Goal: Complete application form

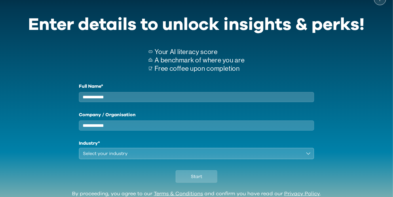
click at [256, 95] on input "Full Name*" at bounding box center [197, 97] width 236 height 10
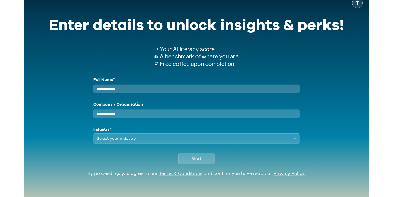
scroll to position [40, 0]
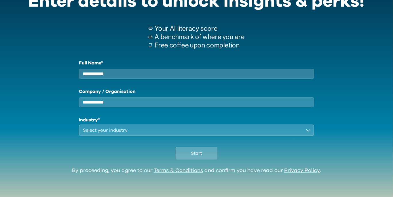
type input "*"
type input "**"
click at [183, 101] on input "Company / Organisation" at bounding box center [197, 102] width 236 height 10
type input "****"
click at [167, 136] on button "Select your industry" at bounding box center [197, 131] width 236 height 12
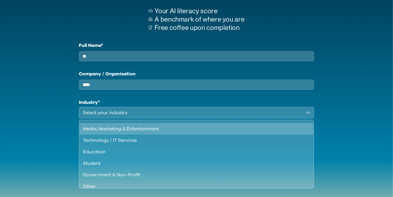
scroll to position [49, 0]
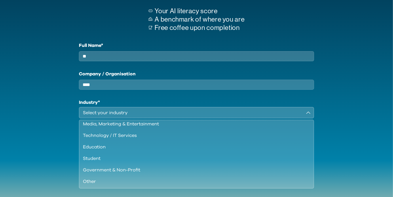
click at [176, 185] on div "Other" at bounding box center [193, 181] width 221 height 7
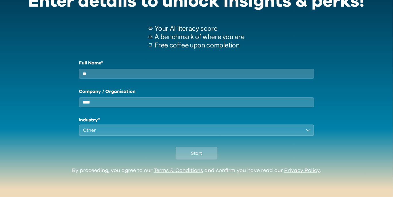
scroll to position [14, 0]
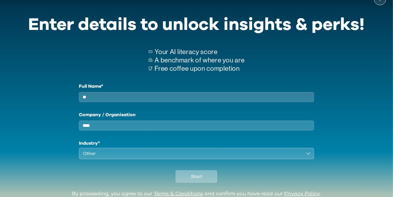
click at [200, 180] on span "Start" at bounding box center [196, 176] width 11 height 7
